Goal: Task Accomplishment & Management: Manage account settings

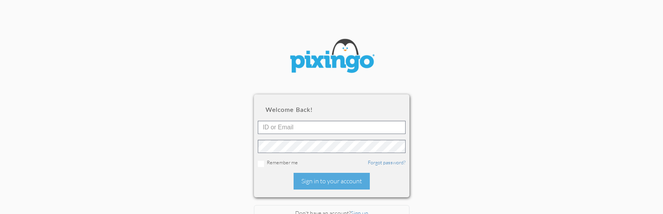
scroll to position [52, 0]
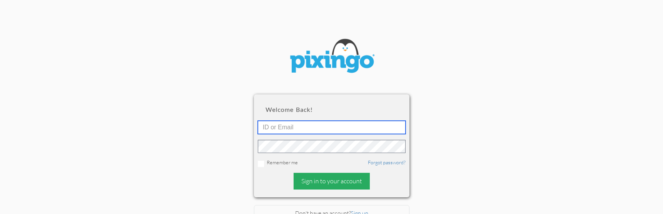
type input "[EMAIL_ADDRESS][DOMAIN_NAME]"
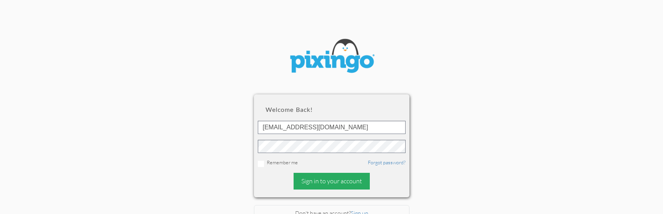
click at [323, 181] on div "Sign in to your account" at bounding box center [332, 181] width 76 height 17
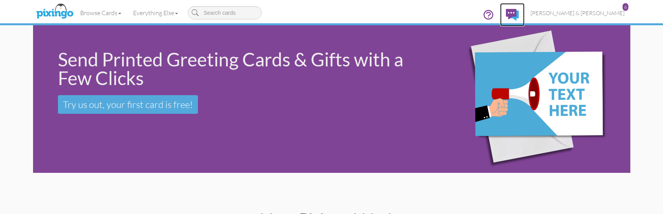
click at [525, 12] on link at bounding box center [512, 14] width 24 height 23
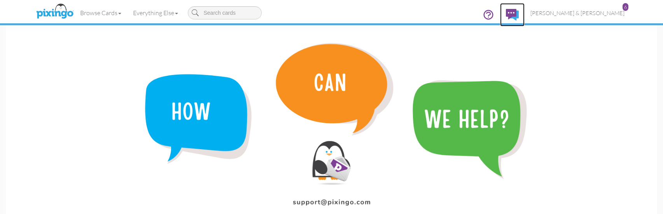
click at [519, 12] on img at bounding box center [512, 15] width 13 height 12
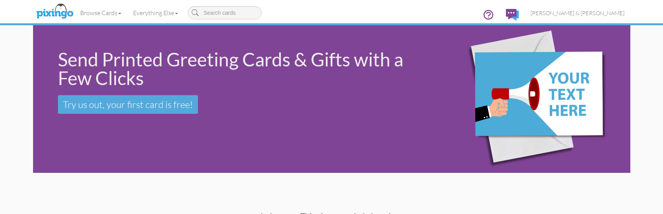
scroll to position [52, 0]
click at [598, 17] on link "[PERSON_NAME] & [PERSON_NAME] 6" at bounding box center [578, 13] width 106 height 20
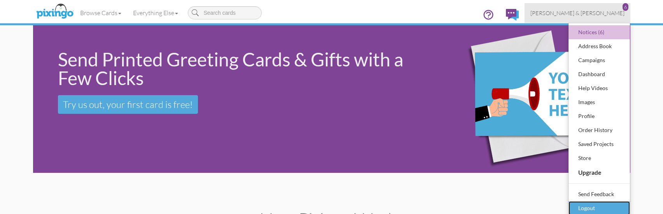
click at [586, 209] on div "Logout" at bounding box center [599, 209] width 46 height 12
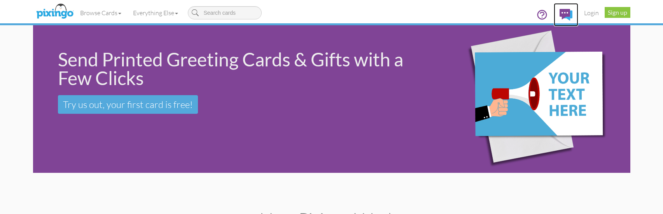
click at [564, 11] on img at bounding box center [565, 15] width 13 height 12
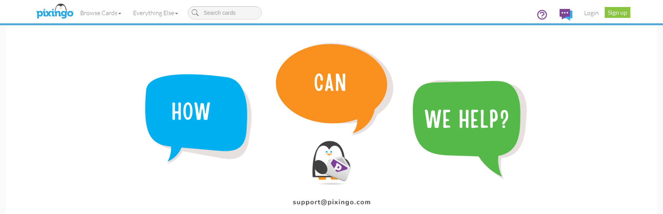
drag, startPoint x: 205, startPoint y: 109, endPoint x: 231, endPoint y: 99, distance: 27.7
click at [205, 109] on img at bounding box center [331, 121] width 651 height 193
click at [367, 93] on img at bounding box center [331, 121] width 651 height 193
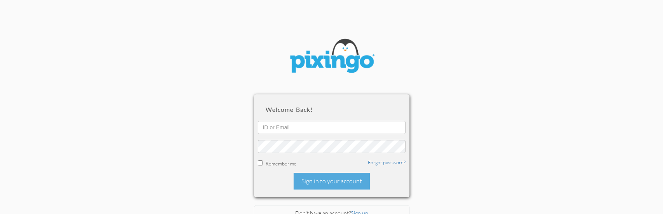
scroll to position [52, 0]
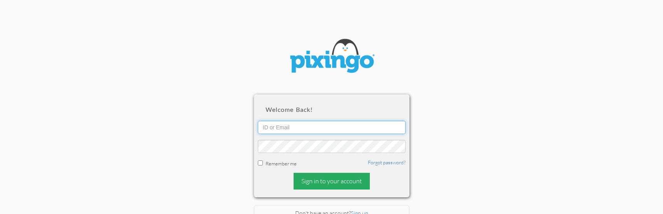
type input "[EMAIL_ADDRESS][DOMAIN_NAME]"
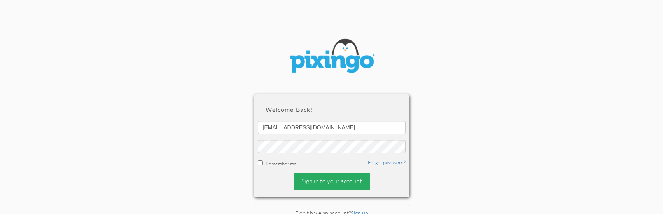
click at [322, 183] on div "Sign in to your account" at bounding box center [332, 181] width 76 height 17
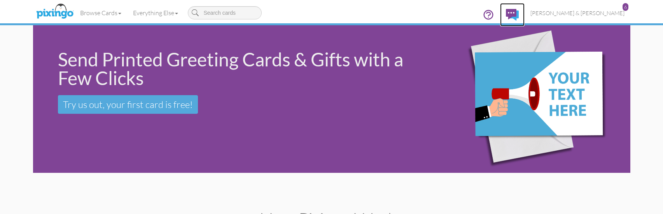
click at [519, 10] on img at bounding box center [512, 15] width 13 height 12
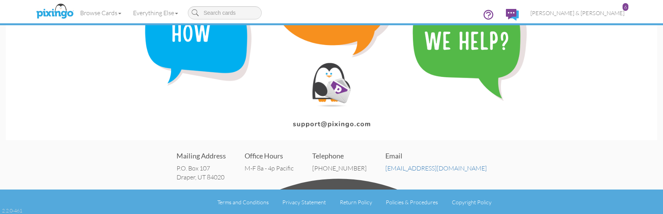
scroll to position [79, 0]
click at [325, 123] on img at bounding box center [331, 43] width 651 height 193
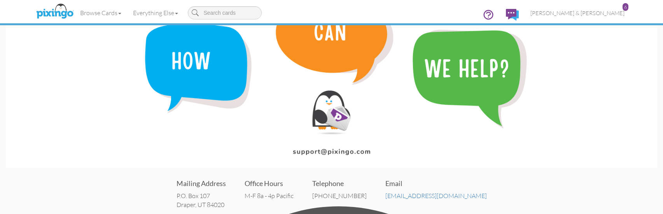
scroll to position [0, 0]
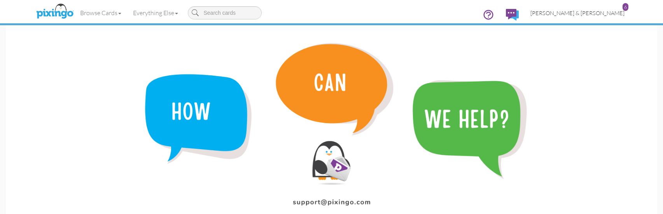
click at [612, 10] on span "[PERSON_NAME] & [PERSON_NAME]" at bounding box center [577, 13] width 94 height 7
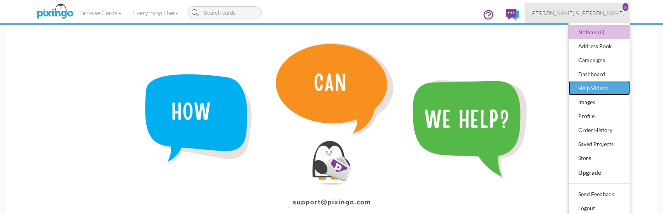
click at [597, 85] on div "Help Videos" at bounding box center [599, 88] width 46 height 12
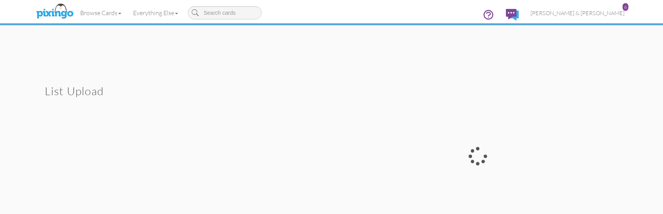
scroll to position [2415, 0]
click at [467, 158] on div at bounding box center [478, 155] width 293 height 158
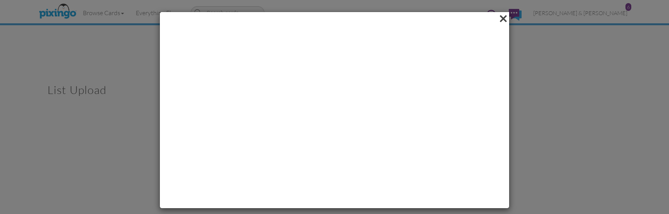
click at [498, 22] on span at bounding box center [503, 18] width 12 height 13
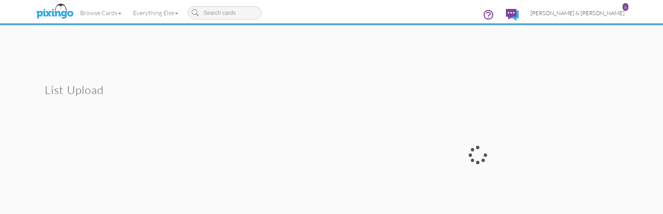
click at [601, 12] on span "[PERSON_NAME] & [PERSON_NAME]" at bounding box center [577, 13] width 94 height 7
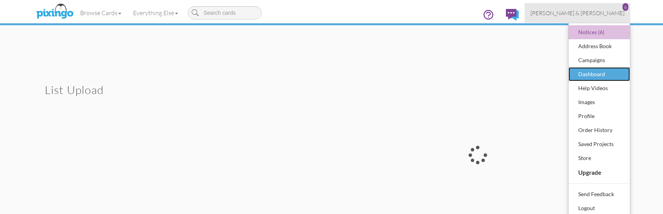
click at [595, 73] on div "Dashboard" at bounding box center [599, 74] width 46 height 12
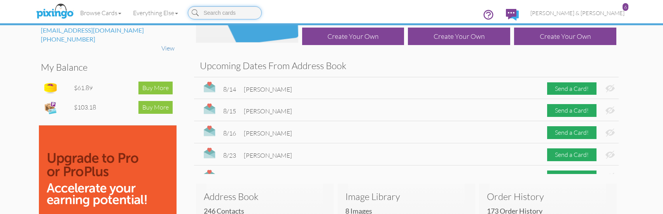
scroll to position [78, 0]
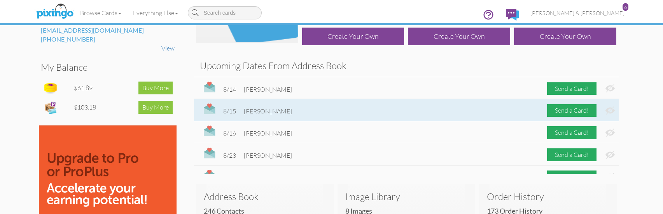
click at [213, 110] on img at bounding box center [210, 109] width 12 height 13
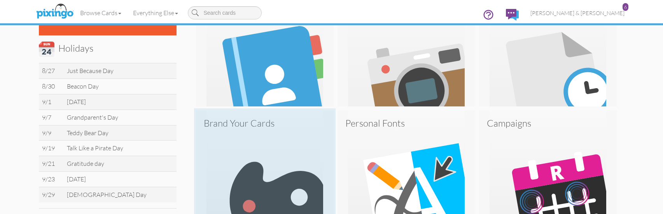
scroll to position [272, 0]
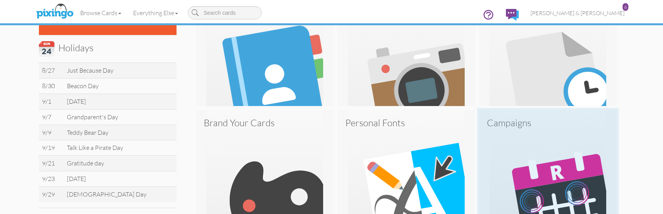
click at [519, 149] on img at bounding box center [548, 168] width 138 height 117
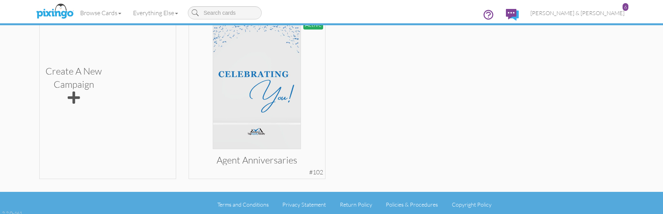
scroll to position [180, 0]
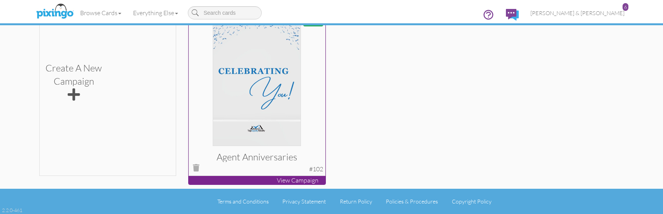
click at [286, 180] on p "View Campaign" at bounding box center [257, 180] width 137 height 9
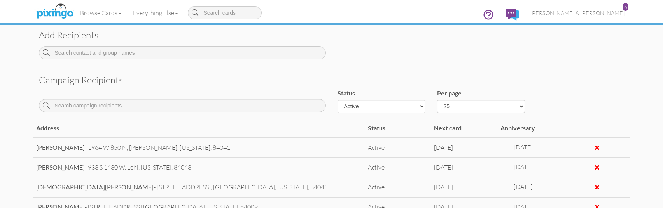
scroll to position [311, 0]
click at [381, 104] on select "Active Inactive Complete Canceled All" at bounding box center [381, 106] width 88 height 13
select select "object:1346"
click at [337, 100] on select "Active Inactive Complete Canceled All" at bounding box center [381, 106] width 88 height 13
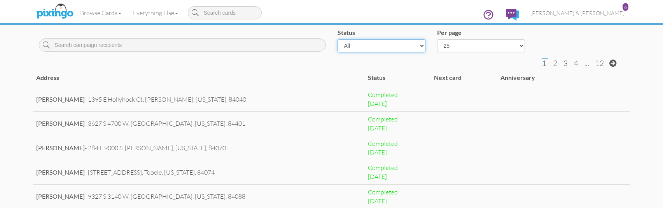
scroll to position [389, 0]
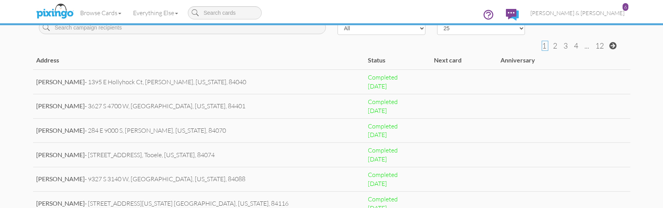
click at [372, 61] on td "Status" at bounding box center [398, 60] width 66 height 18
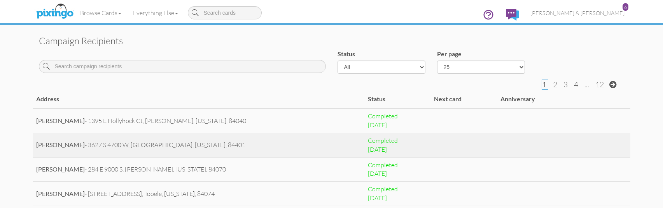
scroll to position [350, 0]
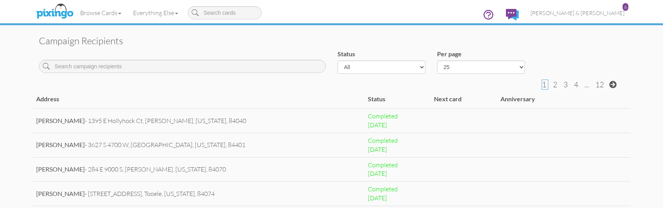
click at [396, 101] on td "Status" at bounding box center [398, 99] width 66 height 18
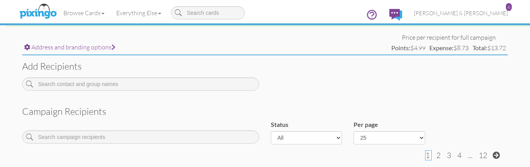
scroll to position [280, 0]
click at [398, 137] on select "25 50 100" at bounding box center [389, 137] width 71 height 13
select select "number:100"
click at [354, 131] on select "25 50 100" at bounding box center [389, 137] width 71 height 13
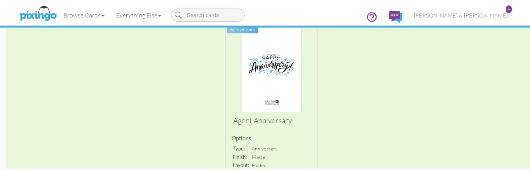
scroll to position [0, 0]
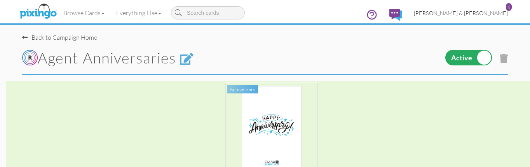
click at [497, 11] on span "[PERSON_NAME] & [PERSON_NAME]" at bounding box center [461, 13] width 94 height 7
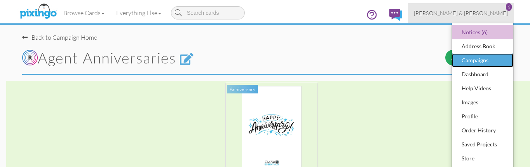
click at [480, 58] on div "Campaigns" at bounding box center [483, 60] width 46 height 12
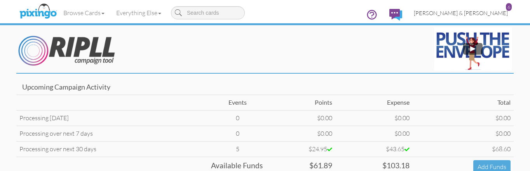
click at [504, 9] on link "[PERSON_NAME] & [PERSON_NAME] 6" at bounding box center [461, 13] width 106 height 20
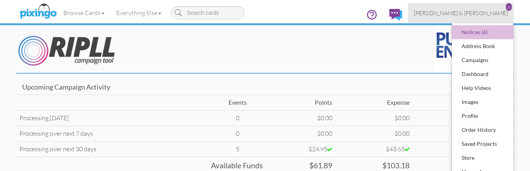
click at [484, 14] on span "[PERSON_NAME] & [PERSON_NAME]" at bounding box center [461, 13] width 94 height 7
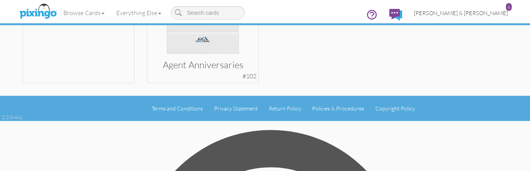
scroll to position [248, 0]
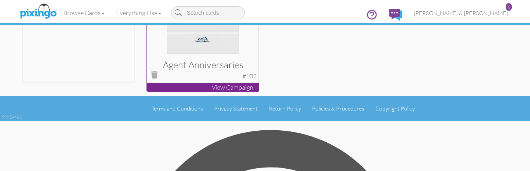
click at [242, 87] on p "View Campaign" at bounding box center [203, 87] width 112 height 9
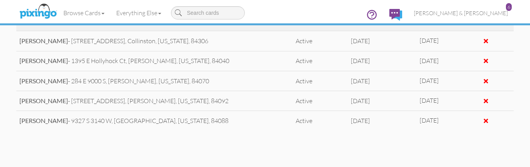
scroll to position [533, 0]
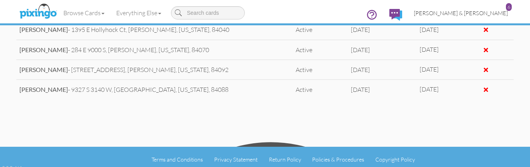
click at [496, 14] on span "[PERSON_NAME] & [PERSON_NAME]" at bounding box center [461, 13] width 94 height 7
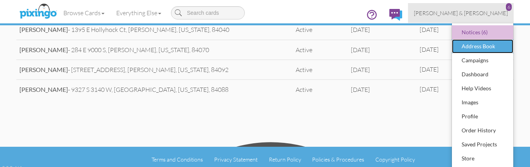
click at [487, 44] on div "Address Book" at bounding box center [483, 46] width 46 height 12
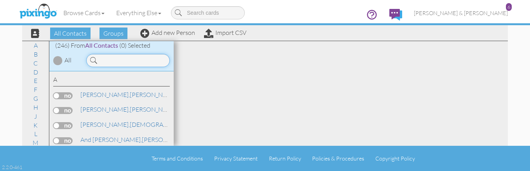
click at [112, 63] on input at bounding box center [128, 60] width 84 height 13
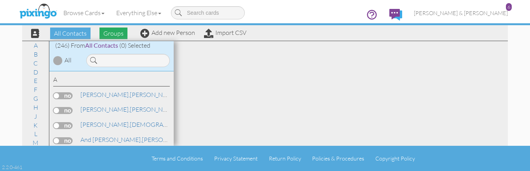
click at [112, 34] on span "Groups" at bounding box center [114, 34] width 28 height 12
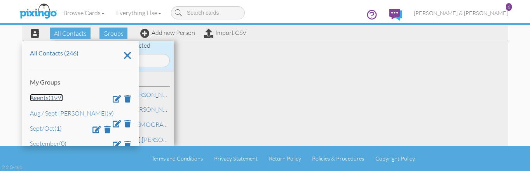
click at [52, 99] on link "Agents (199)" at bounding box center [46, 98] width 33 height 8
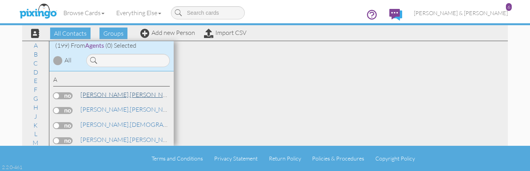
click at [105, 97] on link "[PERSON_NAME]" at bounding box center [129, 94] width 99 height 9
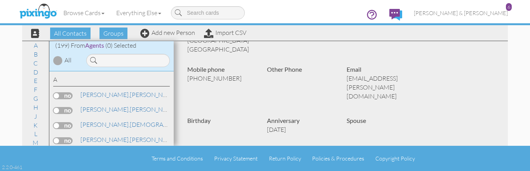
scroll to position [62, 0]
click at [487, 12] on span "[PERSON_NAME] & [PERSON_NAME]" at bounding box center [461, 13] width 94 height 7
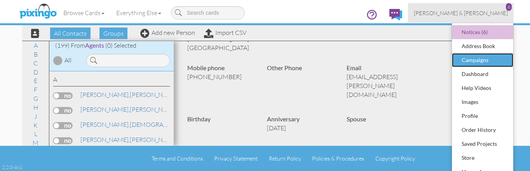
click at [474, 59] on div "Campaigns" at bounding box center [483, 60] width 46 height 12
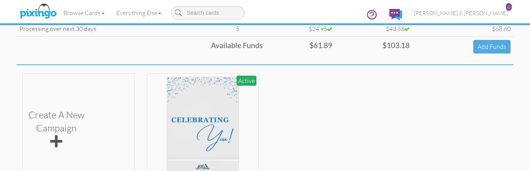
scroll to position [187, 0]
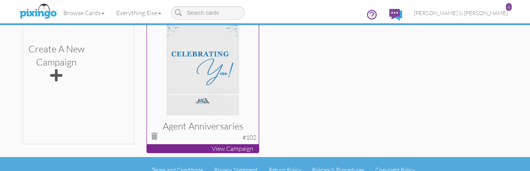
click at [238, 146] on p "View Campaign" at bounding box center [203, 149] width 112 height 9
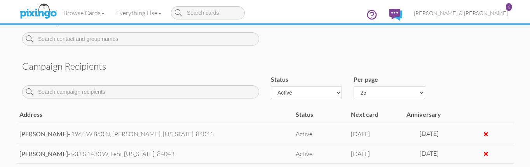
scroll to position [342, 0]
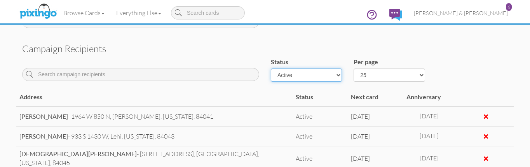
click at [286, 70] on select "Active Inactive Complete Canceled All" at bounding box center [306, 74] width 71 height 13
select select "object:4122"
click at [271, 68] on select "Active Inactive Complete Canceled All" at bounding box center [306, 74] width 71 height 13
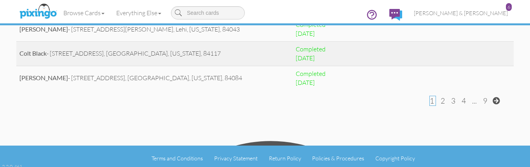
scroll to position [607, 0]
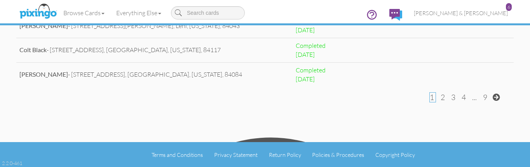
click at [443, 98] on span "2" at bounding box center [443, 97] width 4 height 9
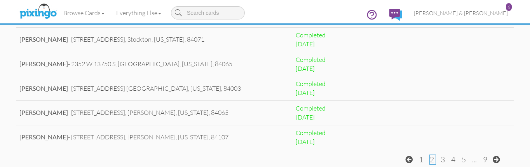
scroll to position [374, 0]
click at [499, 160] on span at bounding box center [496, 159] width 7 height 7
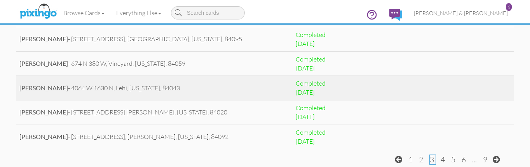
scroll to position [607, 0]
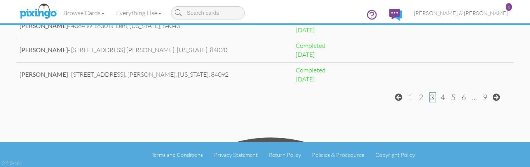
click at [432, 96] on span "3" at bounding box center [432, 97] width 4 height 9
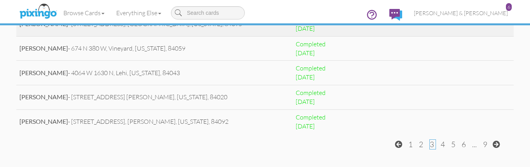
scroll to position [576, 0]
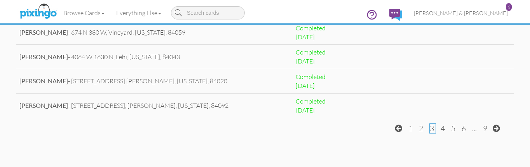
click at [444, 127] on span "4" at bounding box center [443, 128] width 4 height 9
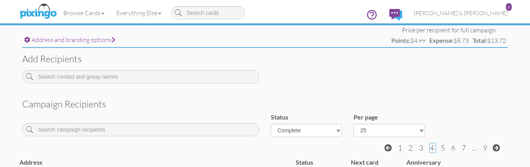
scroll to position [265, 0]
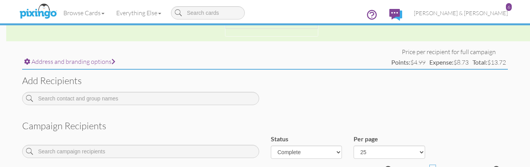
click at [205, 73] on div "Add recipients" at bounding box center [265, 90] width 498 height 41
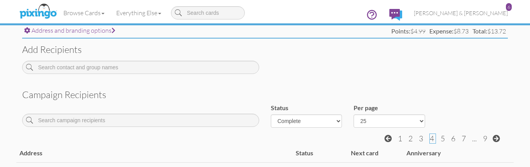
scroll to position [296, 0]
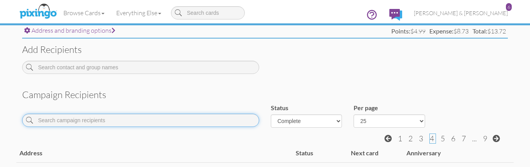
click at [117, 121] on input at bounding box center [140, 120] width 237 height 13
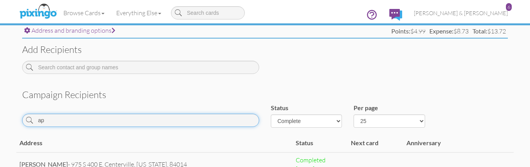
type input "ap"
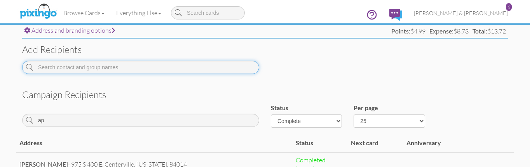
click at [108, 65] on input at bounding box center [140, 67] width 237 height 13
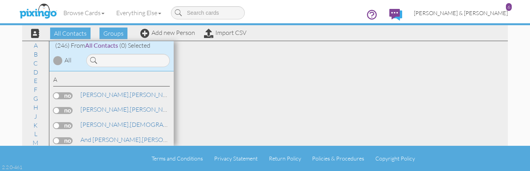
click at [478, 10] on span "[PERSON_NAME] & [PERSON_NAME]" at bounding box center [461, 13] width 94 height 7
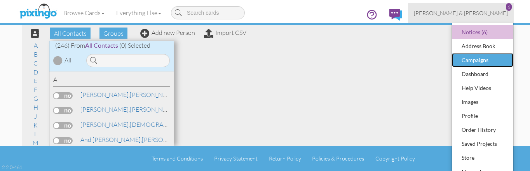
click at [472, 60] on div "Campaigns" at bounding box center [483, 60] width 46 height 12
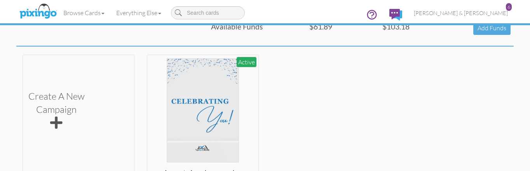
scroll to position [187, 0]
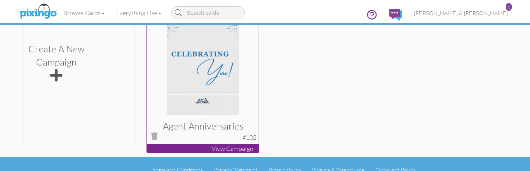
click at [240, 145] on p "View Campaign" at bounding box center [203, 149] width 112 height 9
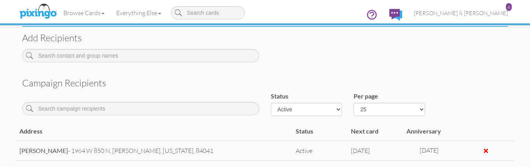
scroll to position [311, 0]
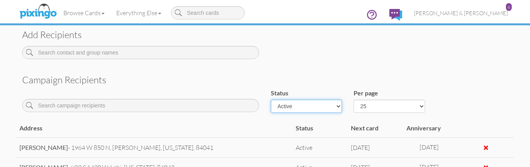
click at [292, 104] on select "Active Inactive Complete Canceled All" at bounding box center [306, 106] width 71 height 13
select select "object:6590"
click at [271, 100] on select "Active Inactive Complete Canceled All" at bounding box center [306, 106] width 71 height 13
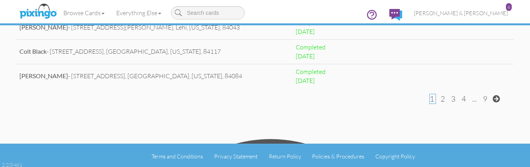
scroll to position [607, 0]
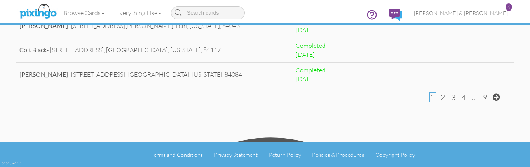
click at [444, 100] on span "2" at bounding box center [443, 97] width 4 height 9
click at [444, 101] on span "3" at bounding box center [443, 97] width 4 height 9
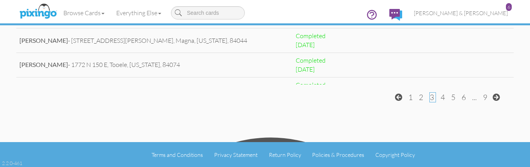
scroll to position [125, 0]
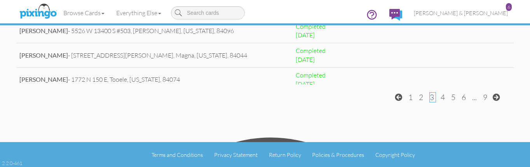
click at [443, 98] on span "4" at bounding box center [443, 97] width 4 height 9
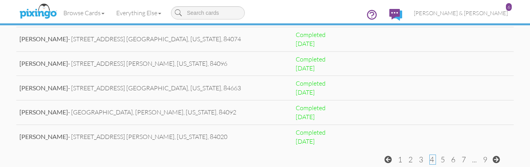
scroll to position [576, 0]
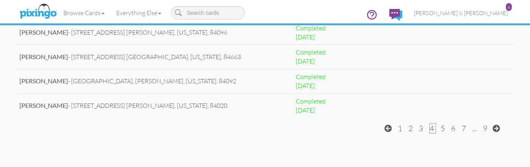
click at [442, 128] on span "5" at bounding box center [443, 128] width 4 height 9
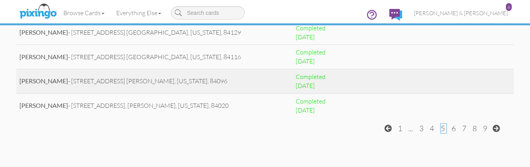
scroll to position [607, 0]
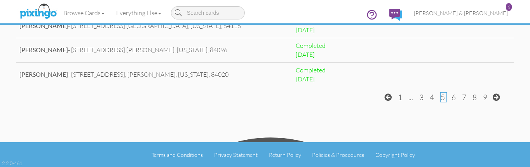
click at [454, 96] on span "6" at bounding box center [454, 97] width 4 height 9
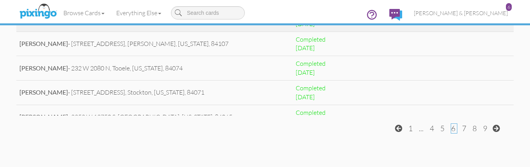
scroll to position [219, 0]
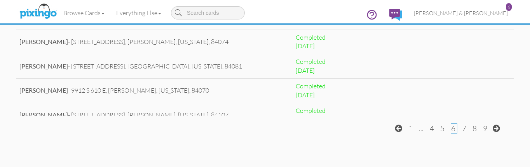
click at [484, 127] on span "9" at bounding box center [485, 128] width 4 height 9
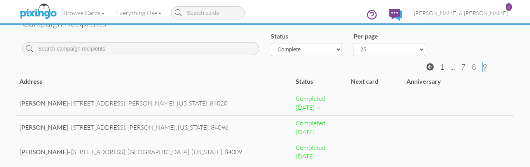
scroll to position [234, 0]
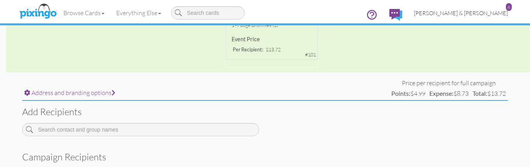
click at [491, 14] on span "[PERSON_NAME] & [PERSON_NAME]" at bounding box center [461, 13] width 94 height 7
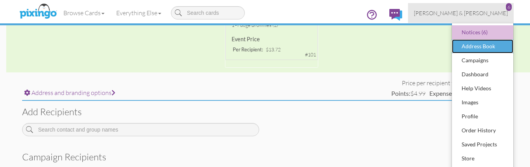
click at [474, 46] on div "Address Book" at bounding box center [483, 46] width 46 height 12
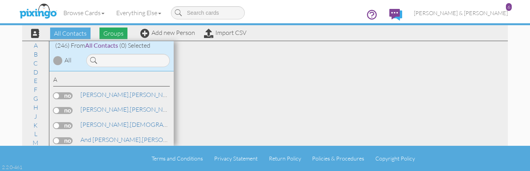
click at [108, 33] on span "Groups" at bounding box center [114, 34] width 28 height 12
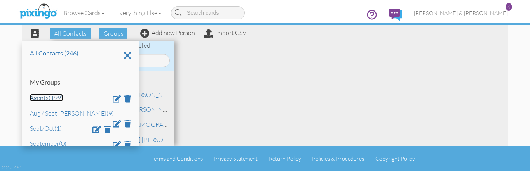
click at [51, 95] on link "Agents (199)" at bounding box center [46, 98] width 33 height 8
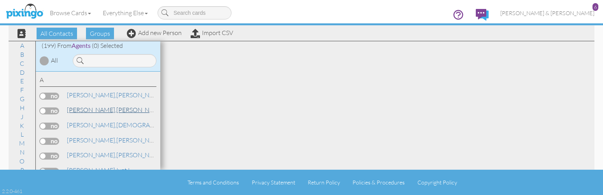
click at [88, 109] on link "[PERSON_NAME]" at bounding box center [115, 109] width 99 height 9
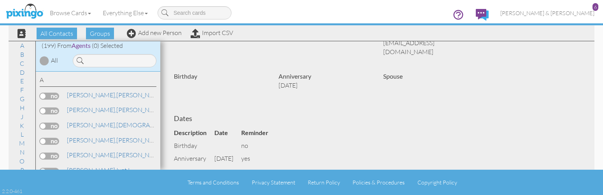
scroll to position [106, 0]
click at [82, 142] on span "[PERSON_NAME]," at bounding box center [91, 140] width 49 height 8
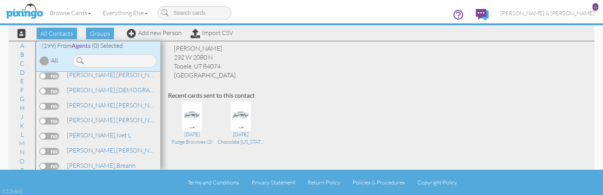
scroll to position [70, 0]
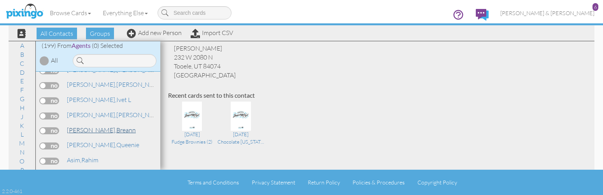
click at [83, 128] on span "[PERSON_NAME]," at bounding box center [91, 130] width 49 height 8
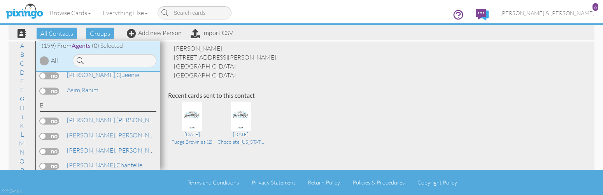
scroll to position [141, 0]
click at [92, 119] on link "[PERSON_NAME]" at bounding box center [115, 118] width 99 height 9
click at [75, 148] on span "[PERSON_NAME]," at bounding box center [91, 149] width 49 height 8
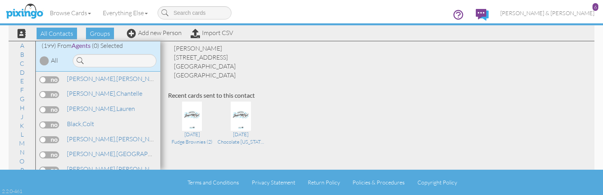
scroll to position [212, 0]
click at [86, 120] on link "Black, Colt" at bounding box center [80, 123] width 29 height 9
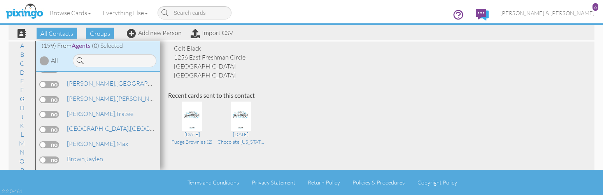
scroll to position [283, 0]
click at [93, 123] on link "[GEOGRAPHIC_DATA], [GEOGRAPHIC_DATA]" at bounding box center [129, 127] width 126 height 9
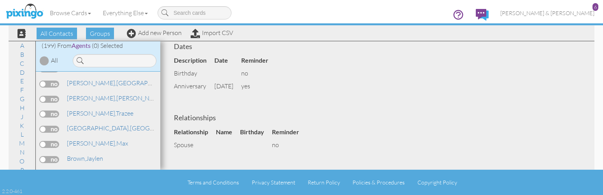
scroll to position [318, 0]
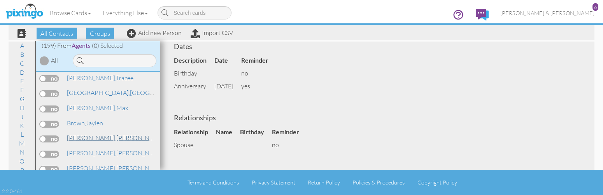
click at [109, 134] on link "[PERSON_NAME]" at bounding box center [115, 137] width 99 height 9
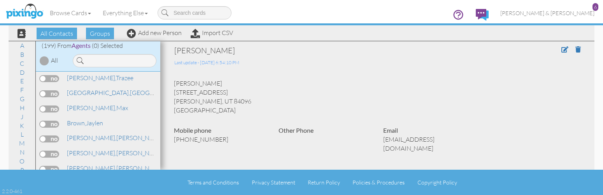
drag, startPoint x: 237, startPoint y: 83, endPoint x: 172, endPoint y: 82, distance: 65.0
type textarea "[PERSON_NAME]"
click at [172, 82] on div "[PERSON_NAME] [STREET_ADDRESS] Herriman, UT 84096 [GEOGRAPHIC_DATA]" at bounding box center [377, 96] width 418 height 35
copy div "[PERSON_NAME]"
click at [89, 118] on link "[PERSON_NAME]" at bounding box center [85, 122] width 38 height 9
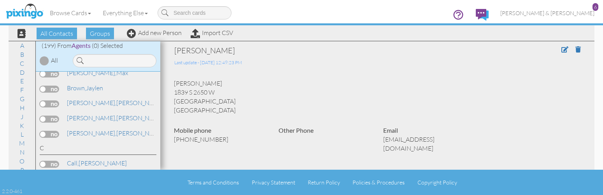
scroll to position [353, 0]
click at [93, 113] on link "[PERSON_NAME]" at bounding box center [115, 117] width 99 height 9
click at [94, 98] on link "[PERSON_NAME]" at bounding box center [115, 102] width 99 height 9
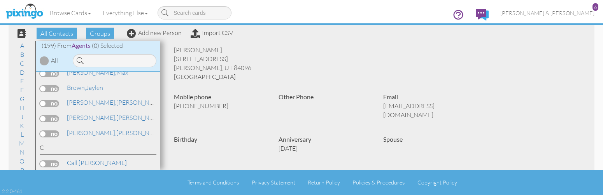
scroll to position [35, 0]
drag, startPoint x: 299, startPoint y: 134, endPoint x: 273, endPoint y: 136, distance: 25.8
click at [273, 136] on div "Anniversary [DATE]" at bounding box center [325, 144] width 105 height 22
copy p "[DATE]"
click at [87, 113] on link "[PERSON_NAME]" at bounding box center [115, 117] width 99 height 9
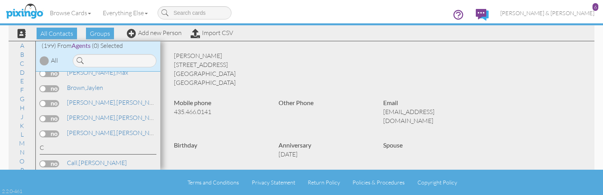
scroll to position [27, 0]
drag, startPoint x: 302, startPoint y: 142, endPoint x: 276, endPoint y: 144, distance: 25.3
click at [276, 144] on div "Anniversary [DATE]" at bounding box center [325, 152] width 105 height 22
copy p "[DATE]"
click at [86, 129] on span "[PERSON_NAME]," at bounding box center [91, 133] width 49 height 8
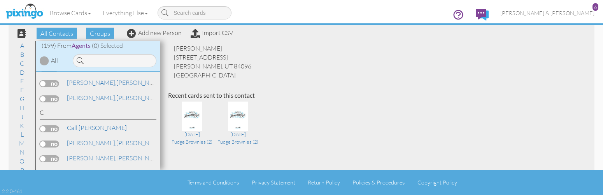
scroll to position [389, 0]
click at [97, 138] on link "[PERSON_NAME]" at bounding box center [115, 142] width 99 height 9
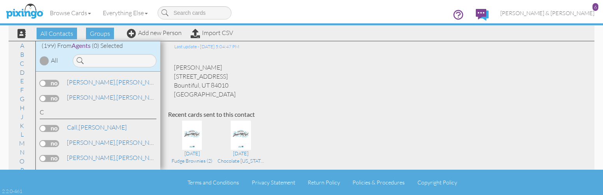
scroll to position [35, 0]
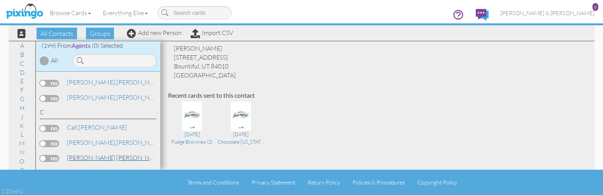
click at [94, 153] on link "[PERSON_NAME]" at bounding box center [115, 157] width 99 height 9
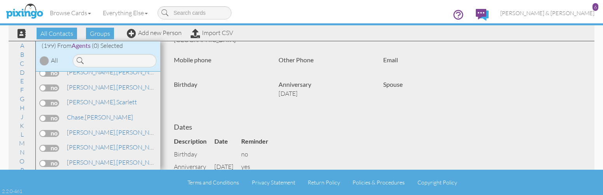
scroll to position [459, 0]
click at [99, 142] on link "[PERSON_NAME]" at bounding box center [115, 146] width 99 height 9
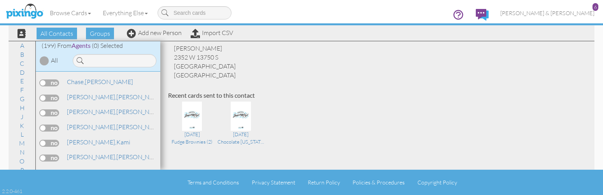
scroll to position [495, 0]
click at [96, 137] on link "[PERSON_NAME]" at bounding box center [98, 141] width 65 height 9
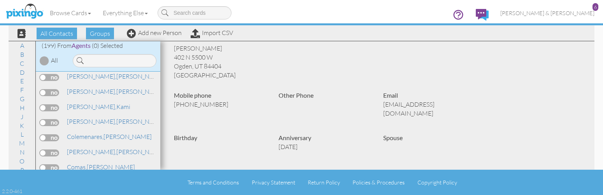
scroll to position [530, 0]
click at [91, 147] on link "[PERSON_NAME]" at bounding box center [115, 151] width 99 height 9
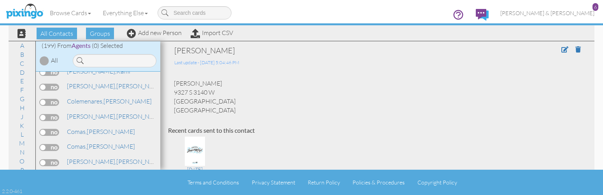
scroll to position [565, 0]
click at [89, 127] on link "[PERSON_NAME]" at bounding box center [101, 131] width 70 height 9
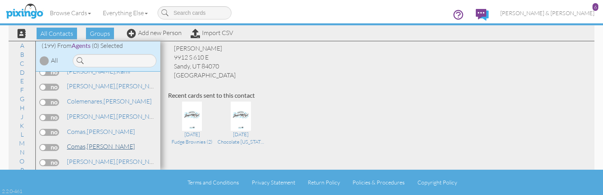
click at [98, 142] on link "[PERSON_NAME]" at bounding box center [101, 146] width 70 height 9
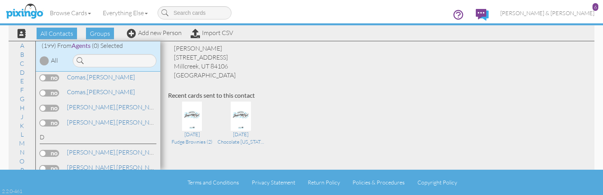
scroll to position [636, 0]
click at [100, 131] on link "[PERSON_NAME]" at bounding box center [115, 135] width 99 height 9
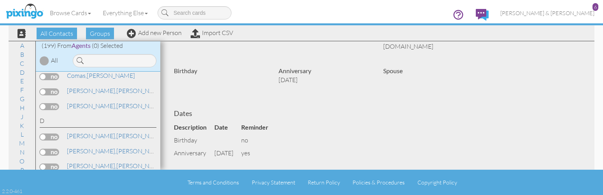
scroll to position [63, 0]
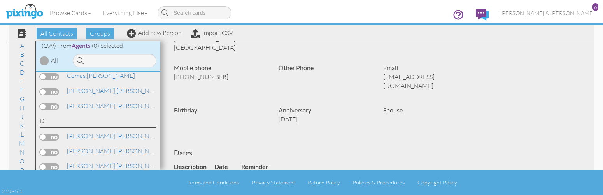
drag, startPoint x: 299, startPoint y: 109, endPoint x: 275, endPoint y: 109, distance: 24.9
click at [275, 109] on div "Anniversary [DATE]" at bounding box center [325, 117] width 105 height 22
copy p "[DATE]"
click at [92, 146] on link "[PERSON_NAME]" at bounding box center [115, 150] width 99 height 9
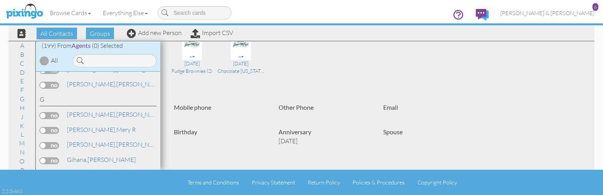
scroll to position [883, 0]
click at [88, 110] on link "[PERSON_NAME]" at bounding box center [115, 114] width 99 height 9
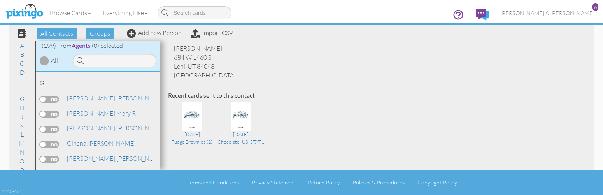
scroll to position [919, 0]
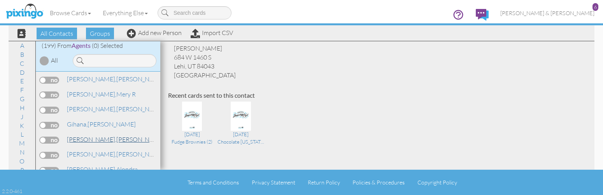
click at [101, 135] on link "[PERSON_NAME]" at bounding box center [115, 139] width 99 height 9
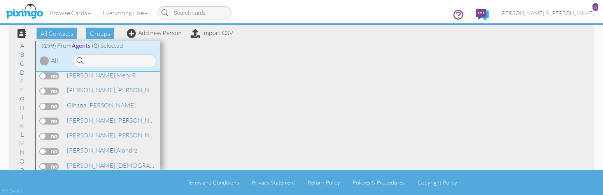
scroll to position [954, 0]
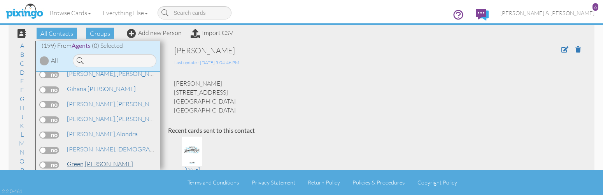
click at [94, 159] on link "[PERSON_NAME]" at bounding box center [100, 163] width 68 height 9
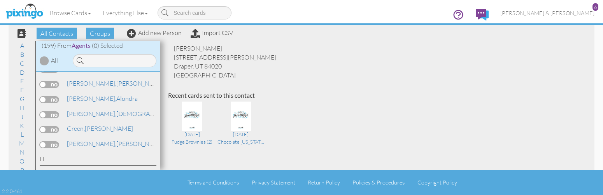
scroll to position [990, 0]
click at [89, 139] on link "[PERSON_NAME]" at bounding box center [115, 143] width 99 height 9
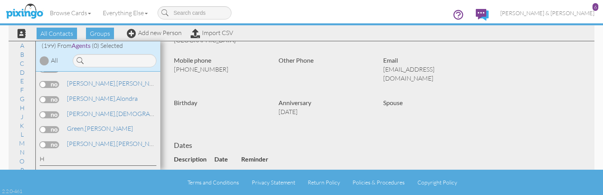
scroll to position [70, 0]
drag, startPoint x: 302, startPoint y: 105, endPoint x: 277, endPoint y: 104, distance: 25.3
click at [278, 107] on p "[DATE]" at bounding box center [324, 111] width 93 height 9
copy p "[DATE]"
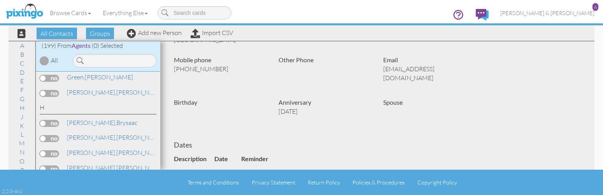
scroll to position [1060, 0]
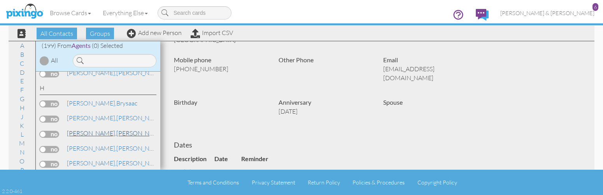
click at [103, 128] on link "[PERSON_NAME]" at bounding box center [115, 132] width 99 height 9
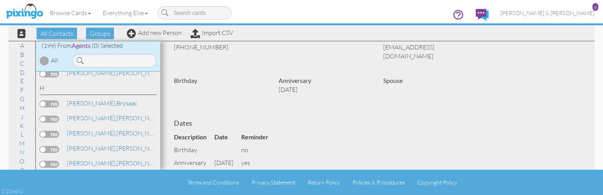
scroll to position [70, 0]
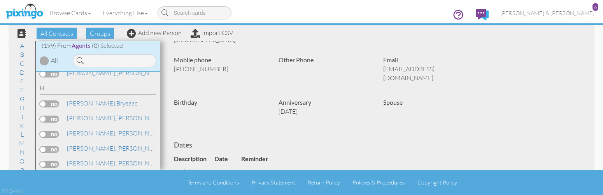
drag, startPoint x: 305, startPoint y: 101, endPoint x: 278, endPoint y: 98, distance: 27.4
click at [278, 107] on p "[DATE]" at bounding box center [324, 111] width 93 height 9
copy p "[DATE]"
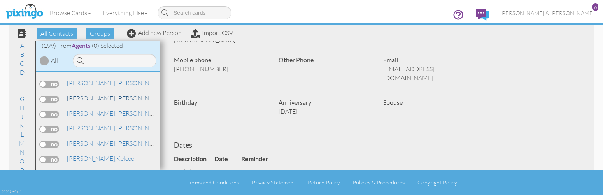
scroll to position [1096, 0]
click at [100, 153] on link "[PERSON_NAME]" at bounding box center [100, 157] width 69 height 9
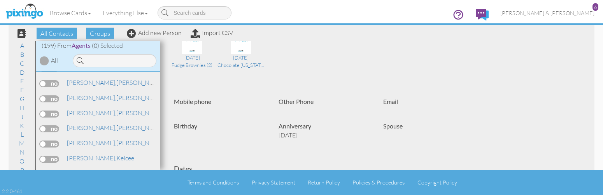
scroll to position [141, 0]
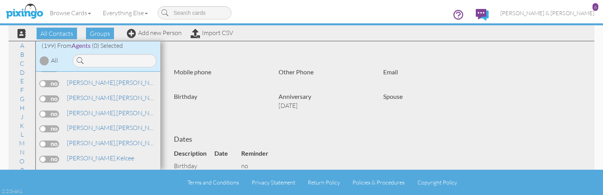
drag, startPoint x: 300, startPoint y: 105, endPoint x: 277, endPoint y: 105, distance: 22.6
click at [278, 105] on p "[DATE]" at bounding box center [324, 105] width 93 height 9
copy p "[DATE]"
click at [94, 122] on link "[PERSON_NAME]" at bounding box center [115, 126] width 99 height 9
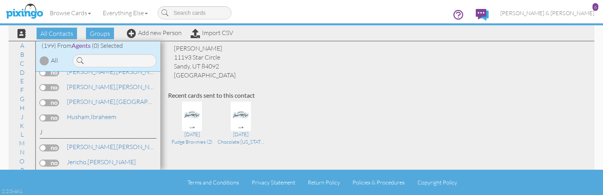
scroll to position [1272, 0]
click at [82, 143] on span "[PERSON_NAME]," at bounding box center [91, 147] width 49 height 8
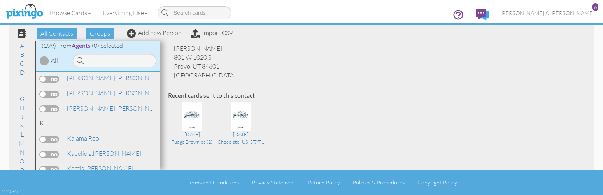
scroll to position [1414, 0]
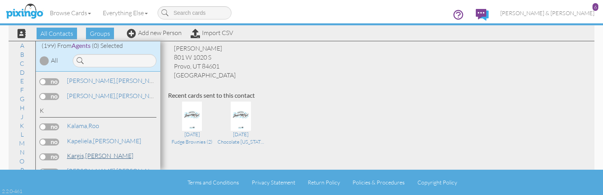
click at [97, 151] on link "[PERSON_NAME]" at bounding box center [100, 155] width 68 height 9
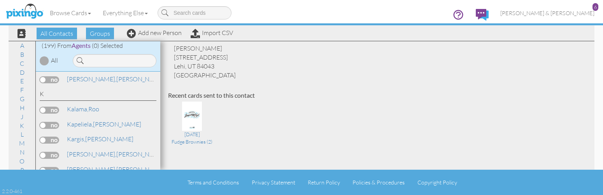
scroll to position [1449, 0]
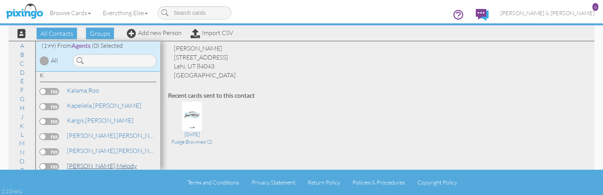
click at [99, 161] on link "[PERSON_NAME]" at bounding box center [102, 165] width 72 height 9
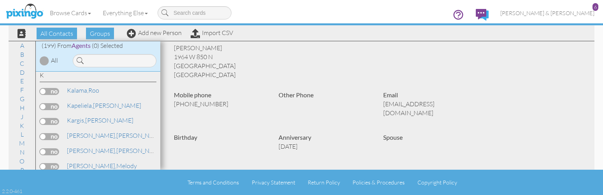
scroll to position [35, 0]
drag, startPoint x: 302, startPoint y: 138, endPoint x: 276, endPoint y: 137, distance: 25.7
click at [276, 137] on div "Anniversary [DATE]" at bounding box center [325, 144] width 105 height 22
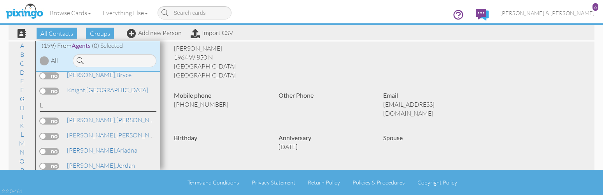
scroll to position [1555, 0]
click at [102, 145] on link "[PERSON_NAME]" at bounding box center [102, 149] width 72 height 9
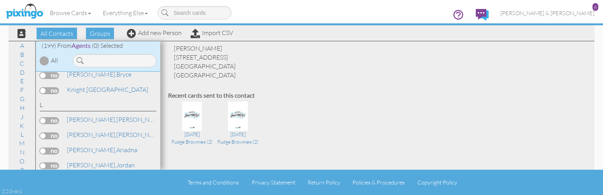
scroll to position [35, 0]
click at [96, 175] on link "[PERSON_NAME]" at bounding box center [115, 179] width 99 height 9
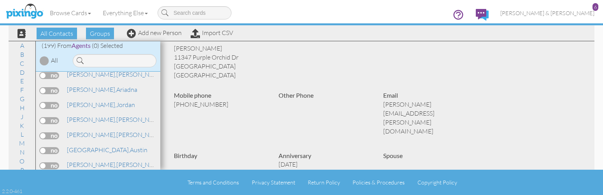
scroll to position [1626, 0]
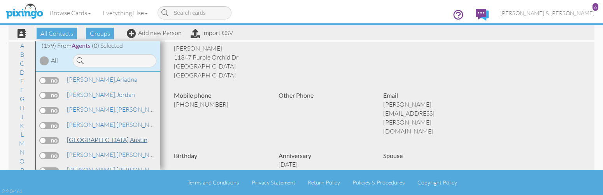
click at [85, 136] on span "[GEOGRAPHIC_DATA]," at bounding box center [98, 140] width 63 height 8
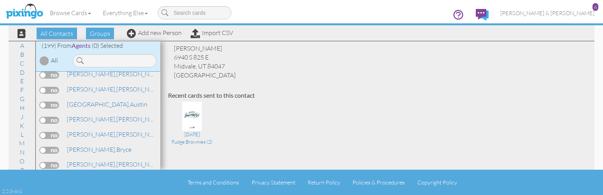
scroll to position [1661, 0]
click at [93, 175] on link "[PERSON_NAME]" at bounding box center [115, 179] width 99 height 9
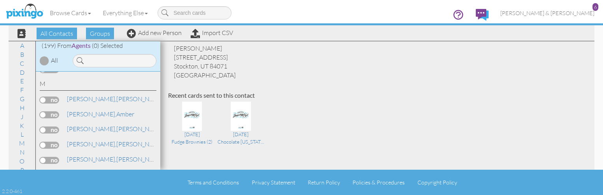
scroll to position [1803, 0]
click at [91, 169] on span "[PERSON_NAME]," at bounding box center [91, 173] width 49 height 8
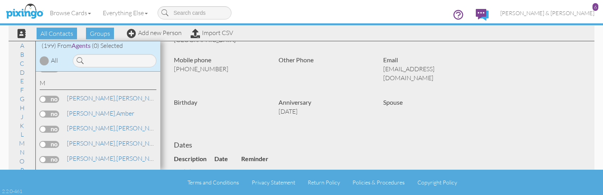
scroll to position [70, 0]
drag, startPoint x: 306, startPoint y: 107, endPoint x: 278, endPoint y: 105, distance: 28.4
click at [278, 105] on div "Anniversary [DATE]" at bounding box center [325, 109] width 105 height 22
copy p "[DATE]"
click at [92, 184] on span "[PERSON_NAME]," at bounding box center [91, 188] width 49 height 8
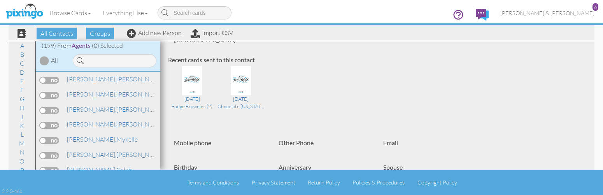
scroll to position [1944, 0]
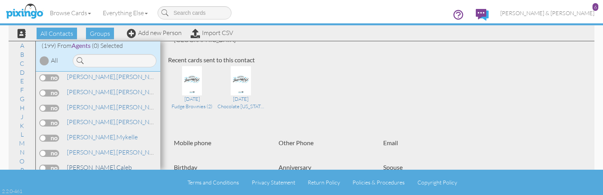
click at [91, 163] on span "[PERSON_NAME]," at bounding box center [91, 167] width 49 height 8
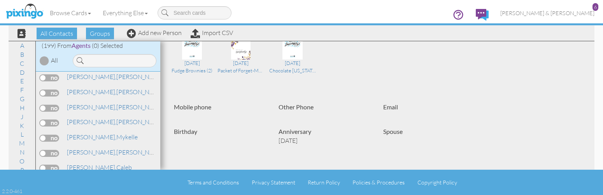
scroll to position [141, 0]
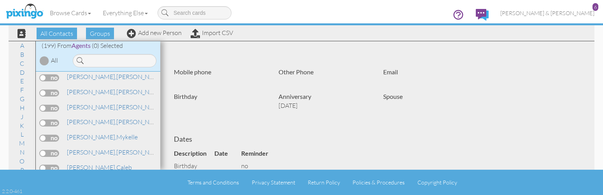
drag, startPoint x: 303, startPoint y: 103, endPoint x: 277, endPoint y: 105, distance: 25.8
click at [278, 105] on p "[DATE]" at bounding box center [324, 105] width 93 height 9
copy p "[DATE]"
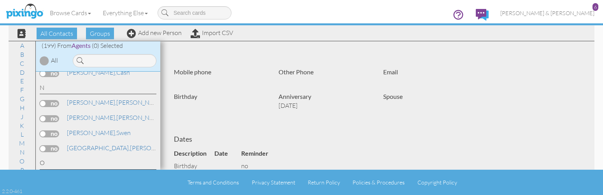
scroll to position [2085, 0]
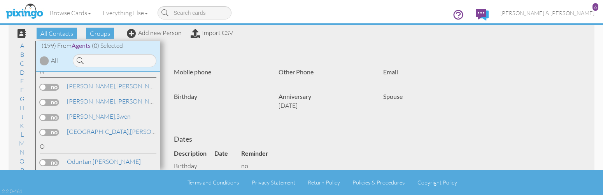
click at [87, 172] on link "[PERSON_NAME]" at bounding box center [115, 176] width 99 height 9
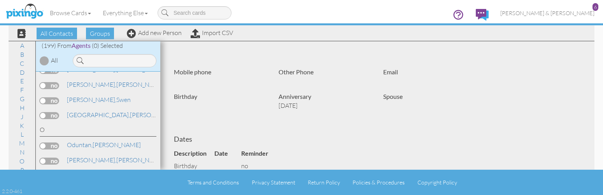
scroll to position [2121, 0]
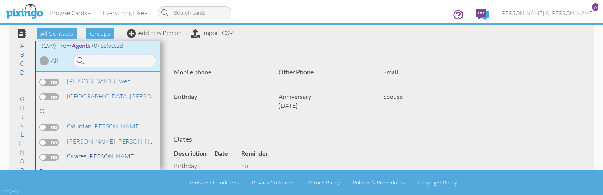
click at [86, 152] on span "Ovares," at bounding box center [77, 156] width 21 height 8
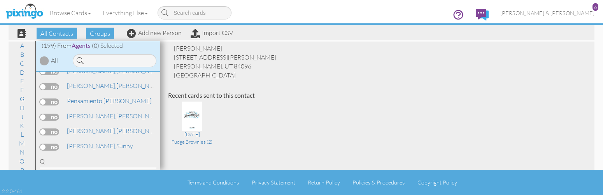
scroll to position [2262, 0]
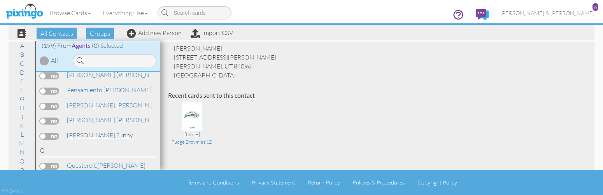
click at [83, 131] on span "[PERSON_NAME]," at bounding box center [91, 135] width 49 height 8
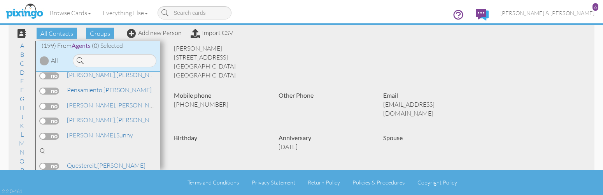
scroll to position [70, 0]
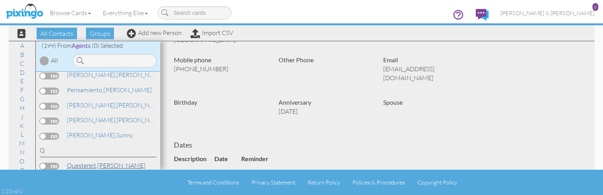
click at [92, 161] on span "Questereit," at bounding box center [82, 165] width 30 height 8
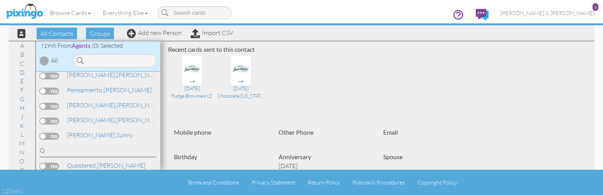
scroll to position [106, 0]
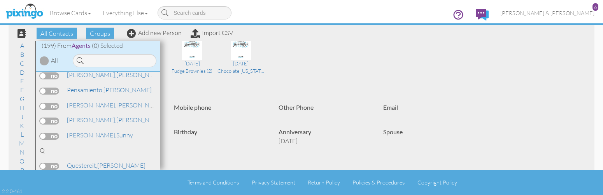
drag, startPoint x: 302, startPoint y: 140, endPoint x: 273, endPoint y: 141, distance: 28.8
click at [273, 141] on div "Anniversary [DATE]" at bounding box center [325, 139] width 105 height 22
copy p "[DATE]"
click at [88, 176] on span "[PERSON_NAME]," at bounding box center [91, 180] width 49 height 8
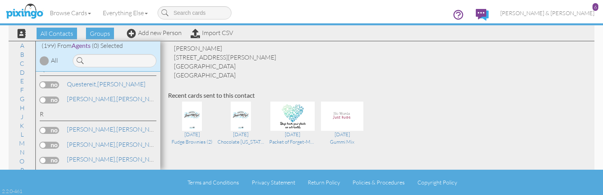
scroll to position [2368, 0]
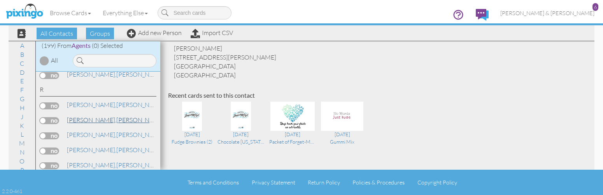
click at [89, 115] on link "[PERSON_NAME]" at bounding box center [115, 119] width 99 height 9
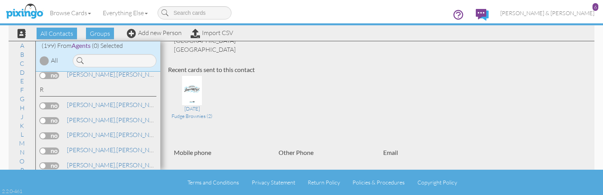
scroll to position [70, 0]
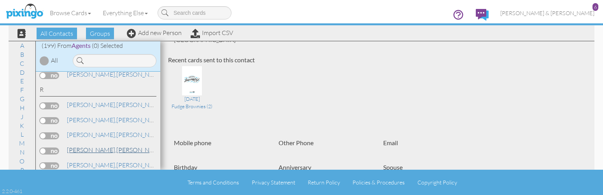
click at [86, 146] on span "[PERSON_NAME]," at bounding box center [91, 150] width 49 height 8
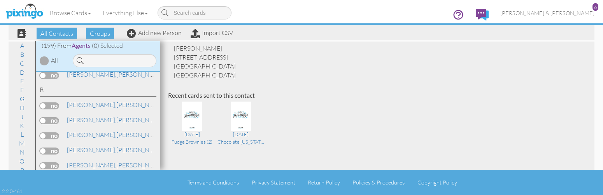
scroll to position [35, 0]
click at [100, 160] on link "[PERSON_NAME]" at bounding box center [115, 164] width 99 height 9
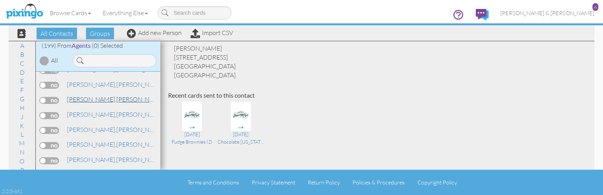
scroll to position [2403, 0]
click at [80, 140] on span "[PERSON_NAME]," at bounding box center [91, 144] width 49 height 8
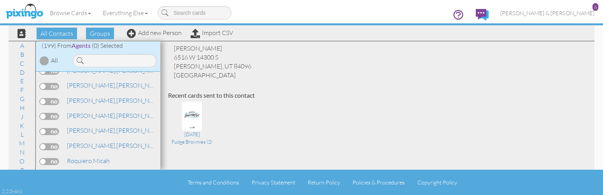
scroll to position [2439, 0]
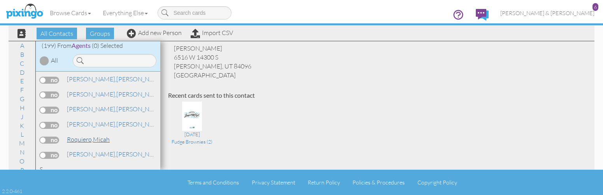
click at [98, 135] on link "[PERSON_NAME]" at bounding box center [88, 139] width 44 height 9
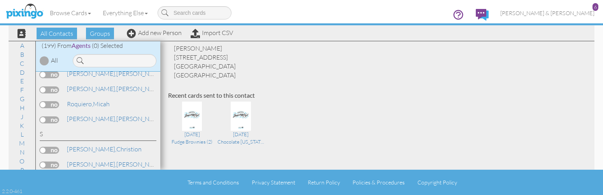
scroll to position [2474, 0]
click at [91, 144] on link "[PERSON_NAME]" at bounding box center [104, 148] width 76 height 9
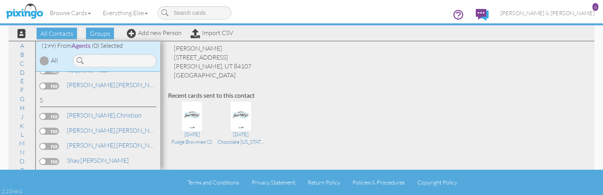
scroll to position [2509, 0]
click at [86, 170] on span "[PERSON_NAME]," at bounding box center [91, 174] width 49 height 8
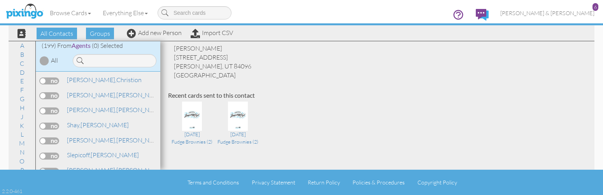
scroll to position [2545, 0]
click at [83, 180] on span "[PERSON_NAME]," at bounding box center [91, 184] width 49 height 8
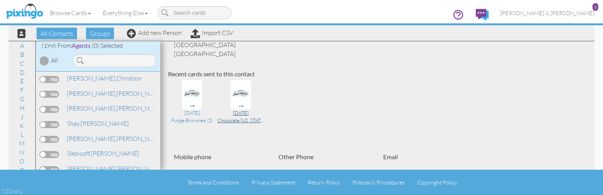
scroll to position [70, 0]
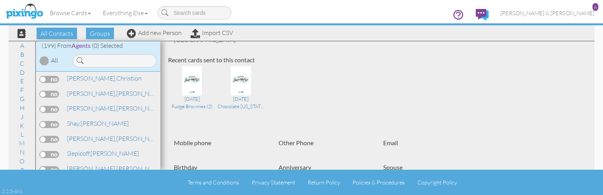
click at [92, 194] on link "[PERSON_NAME]" at bounding box center [102, 198] width 72 height 9
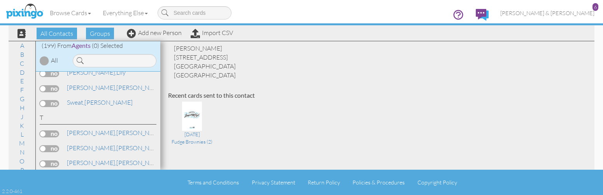
scroll to position [2686, 0]
click at [93, 173] on link "[PERSON_NAME]" at bounding box center [99, 177] width 67 height 9
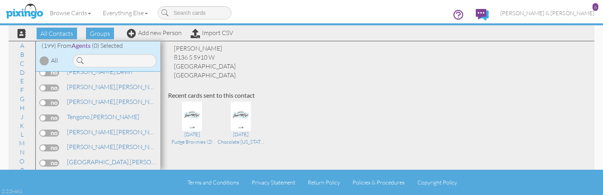
scroll to position [2792, 0]
click at [94, 172] on link "[PERSON_NAME]" at bounding box center [115, 176] width 99 height 9
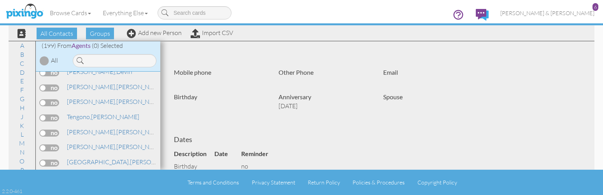
scroll to position [141, 0]
drag, startPoint x: 305, startPoint y: 109, endPoint x: 276, endPoint y: 108, distance: 28.8
click at [276, 108] on div "Anniversary [DATE]" at bounding box center [325, 103] width 105 height 22
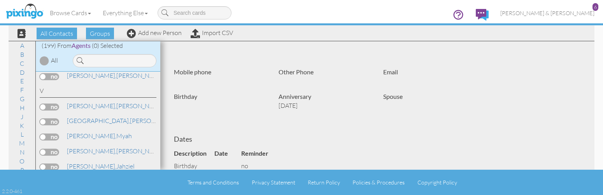
scroll to position [2969, 0]
click at [85, 177] on span "[PERSON_NAME]," at bounding box center [91, 181] width 49 height 8
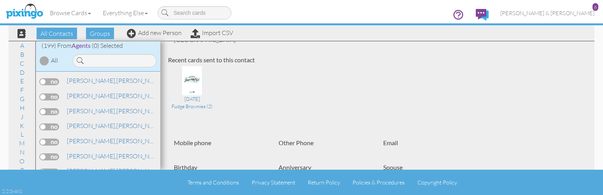
scroll to position [3145, 0]
click at [108, 150] on link "[PERSON_NAME]" at bounding box center [115, 154] width 99 height 9
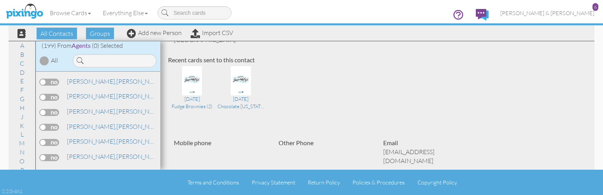
scroll to position [3176, 0]
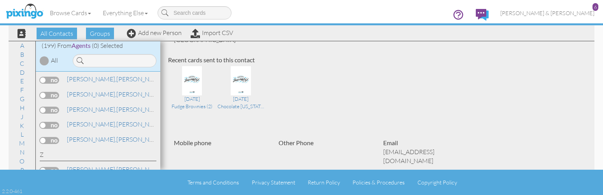
click at [83, 180] on span "[PERSON_NAME]," at bounding box center [91, 184] width 49 height 8
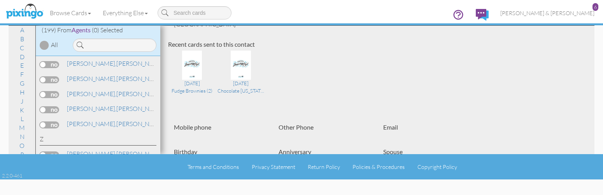
scroll to position [35, 0]
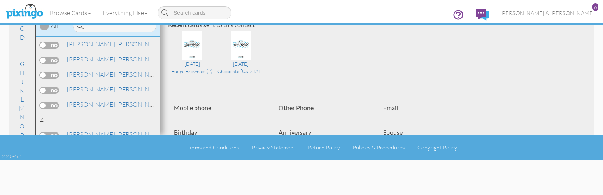
click at [102, 161] on span "[PERSON_NAME]," at bounding box center [91, 165] width 49 height 8
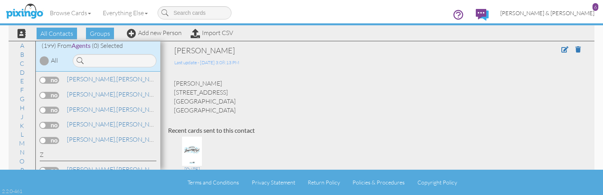
click at [558, 12] on span "[PERSON_NAME] & [PERSON_NAME]" at bounding box center [547, 13] width 94 height 7
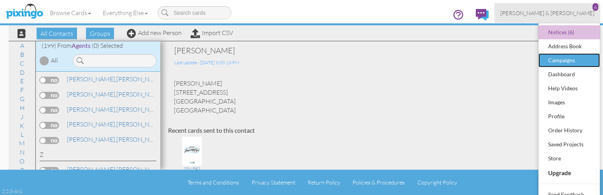
click at [559, 58] on div "Campaigns" at bounding box center [569, 60] width 46 height 12
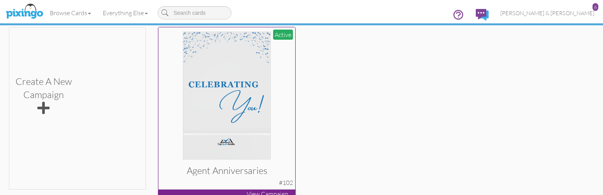
scroll to position [199, 0]
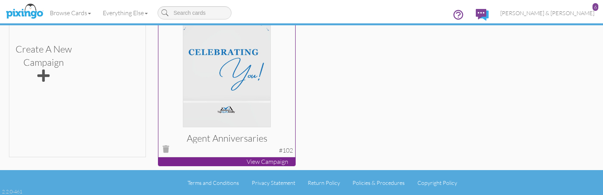
click at [275, 159] on p "View Campaign" at bounding box center [226, 161] width 137 height 9
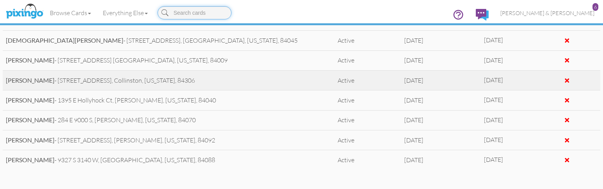
scroll to position [495, 0]
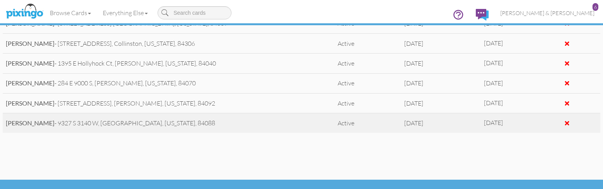
click at [567, 122] on div at bounding box center [567, 123] width 4 height 6
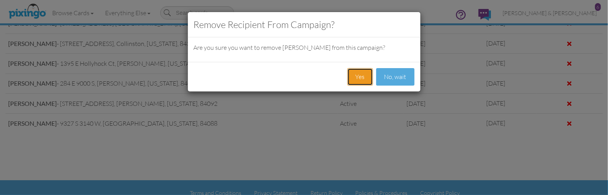
click at [358, 75] on button "Yes" at bounding box center [360, 76] width 26 height 17
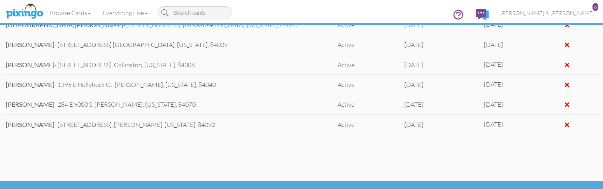
scroll to position [455, 0]
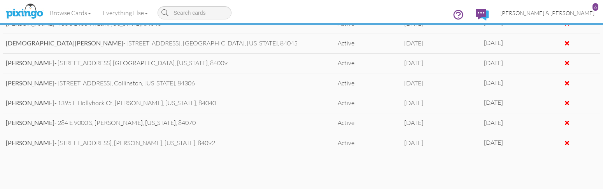
click at [552, 14] on span "[PERSON_NAME] & [PERSON_NAME]" at bounding box center [547, 13] width 94 height 7
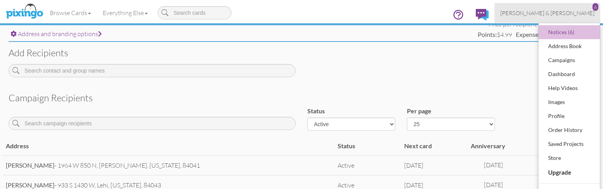
scroll to position [278, 0]
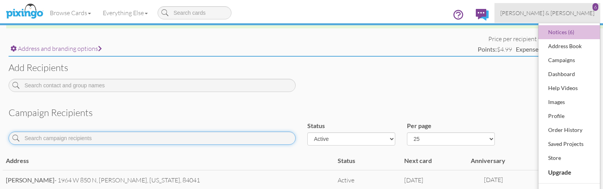
click at [82, 138] on input at bounding box center [152, 138] width 287 height 13
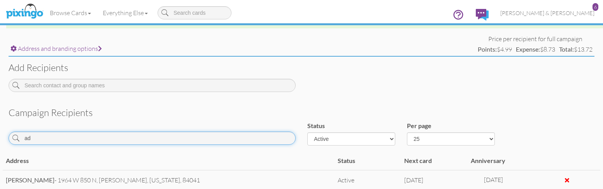
type input "a"
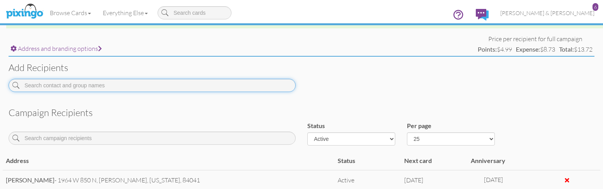
click at [56, 84] on input at bounding box center [152, 85] width 287 height 13
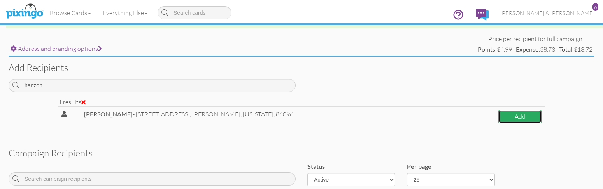
click at [515, 116] on button "Add" at bounding box center [519, 117] width 43 height 14
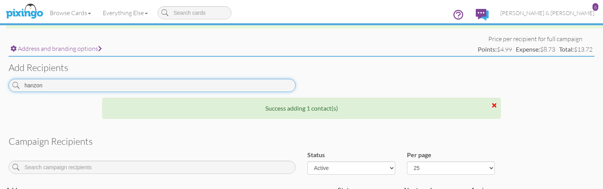
click at [85, 82] on input "hanzon" at bounding box center [152, 85] width 287 height 13
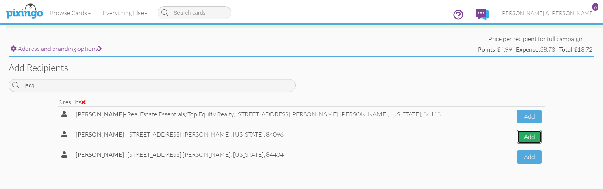
click at [523, 137] on button "Add" at bounding box center [529, 137] width 24 height 14
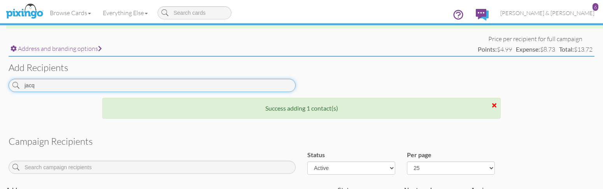
click at [44, 85] on input "jacq" at bounding box center [152, 85] width 287 height 13
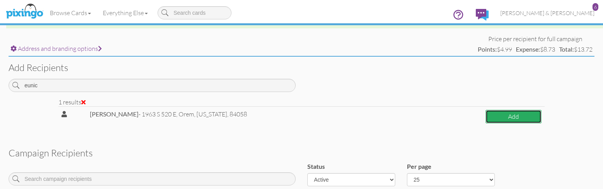
click at [506, 117] on button "Add" at bounding box center [513, 117] width 56 height 14
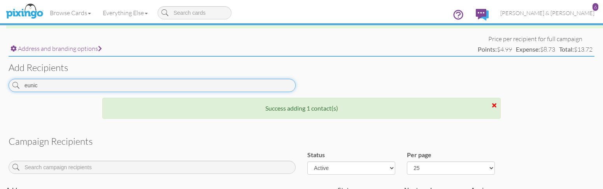
click at [66, 84] on input "eunic" at bounding box center [152, 85] width 287 height 13
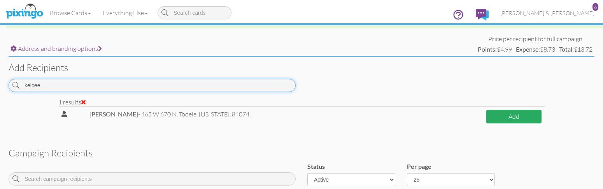
type input "kelcee"
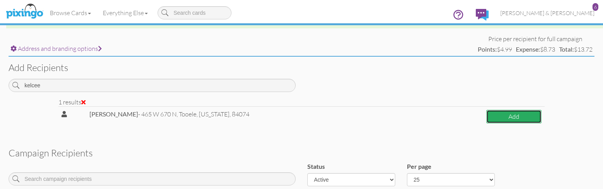
click at [512, 113] on button "Add" at bounding box center [513, 117] width 55 height 14
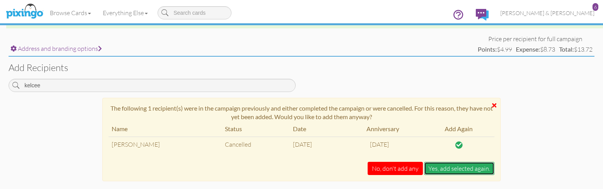
click at [452, 168] on button "Yes, add selected again." at bounding box center [459, 169] width 70 height 14
